Goal: Find specific page/section: Find specific page/section

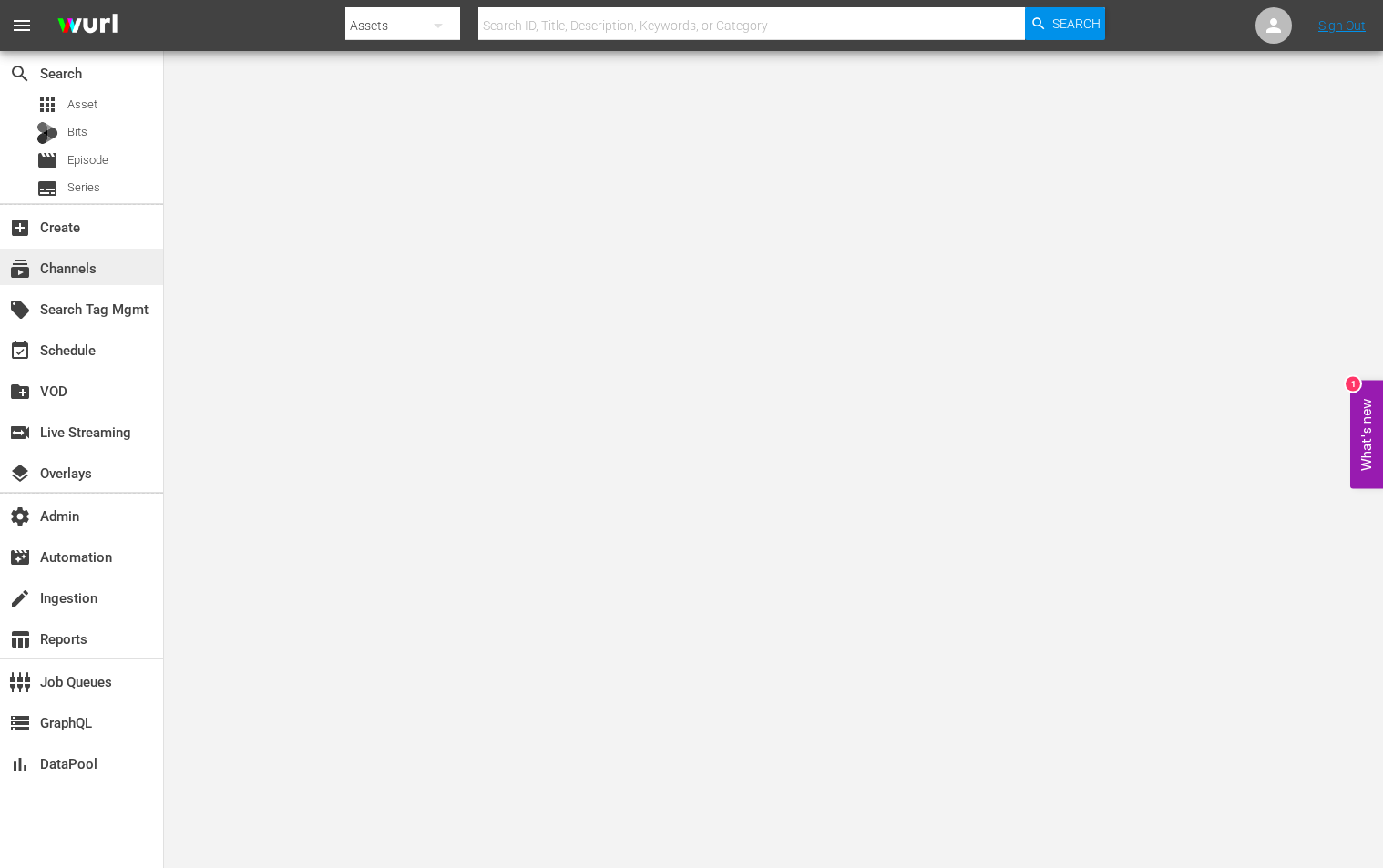
click at [118, 271] on div "subscriptions Channels" at bounding box center [81, 266] width 163 height 36
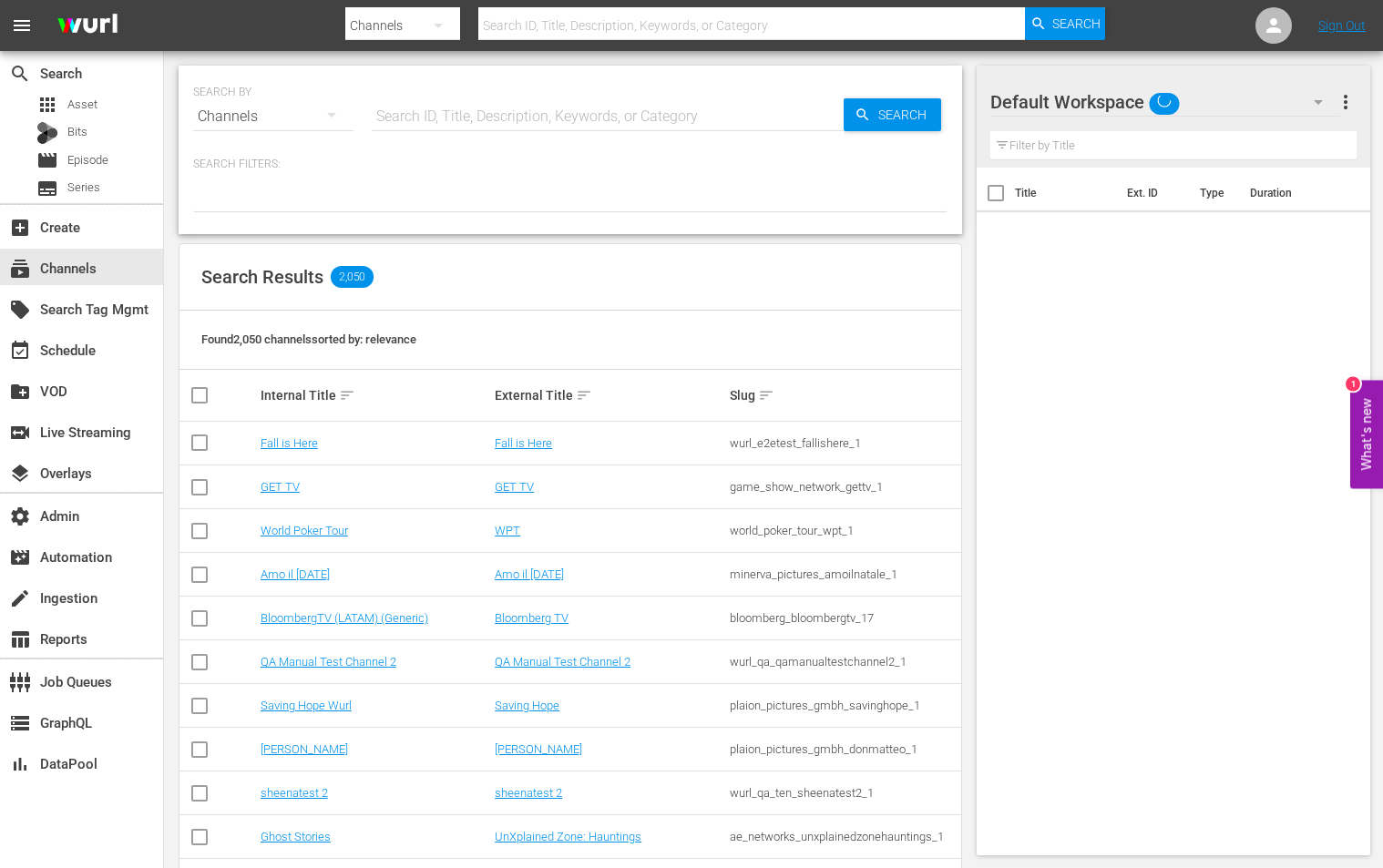
click at [462, 120] on input "text" at bounding box center [607, 117] width 471 height 44
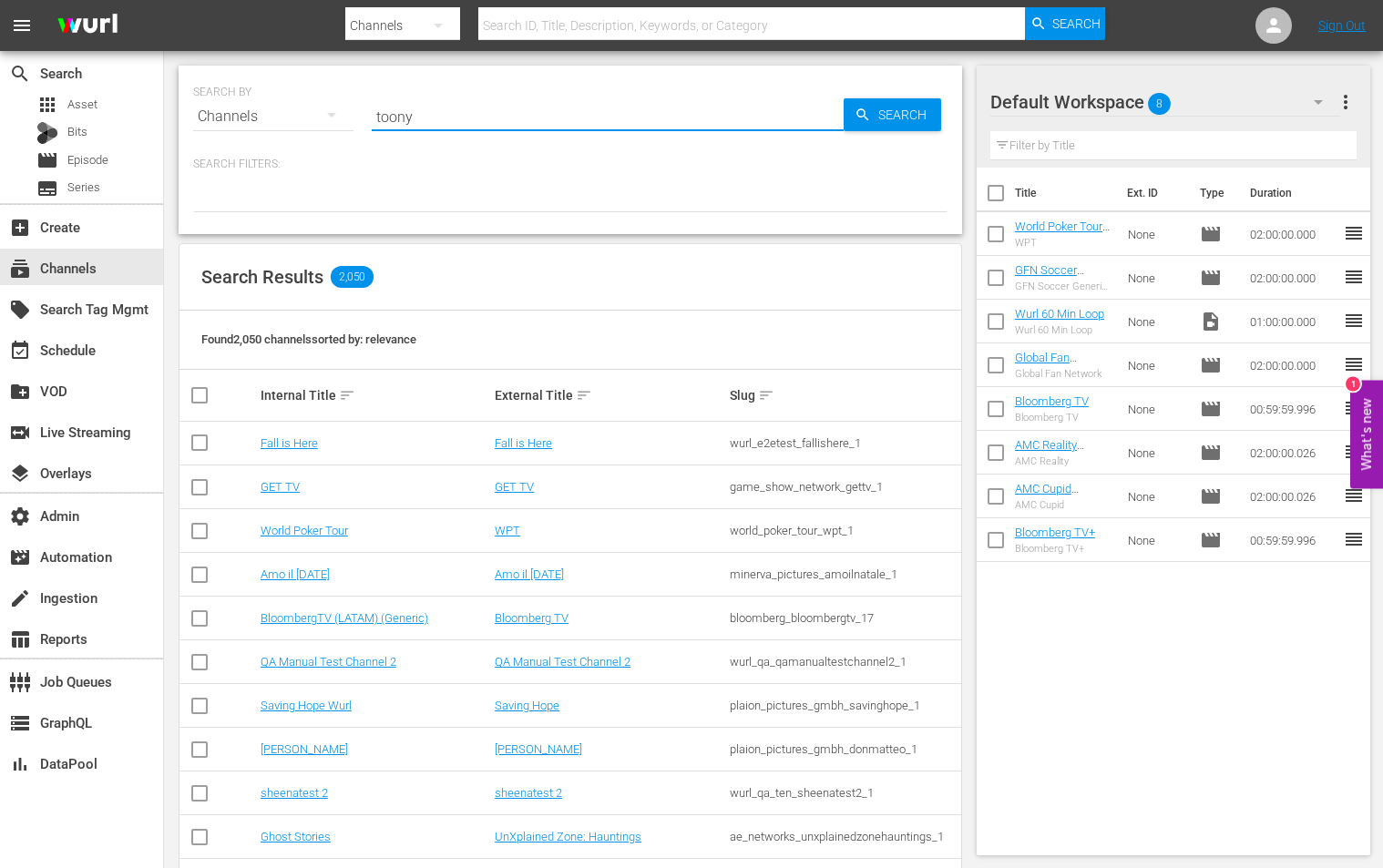
type input "toony"
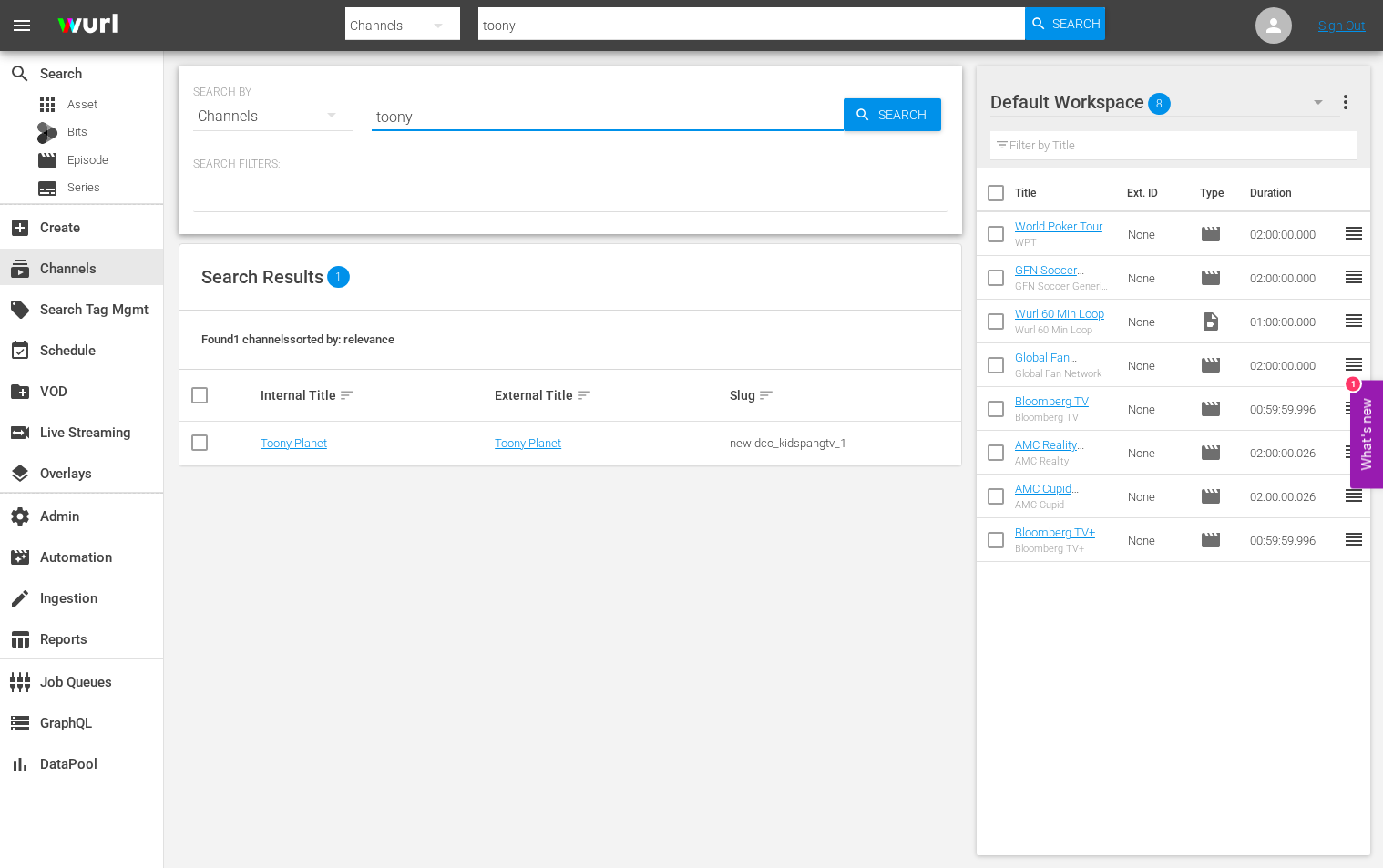
click at [818, 443] on div "newidco_kidspangtv_1" at bounding box center [843, 443] width 228 height 14
copy div "newidco_kidspangtv_1"
